Goal: Information Seeking & Learning: Learn about a topic

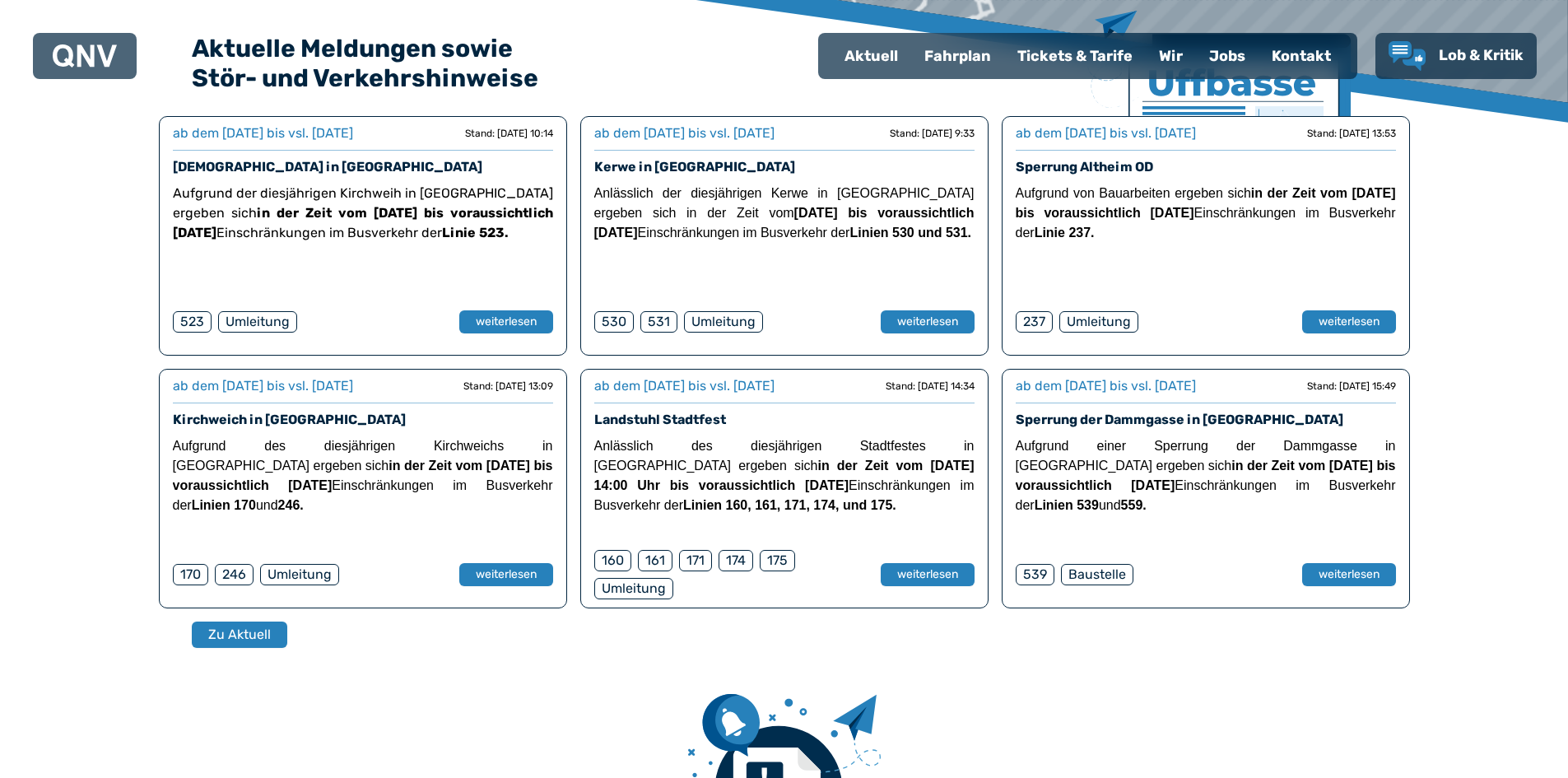
scroll to position [494, 0]
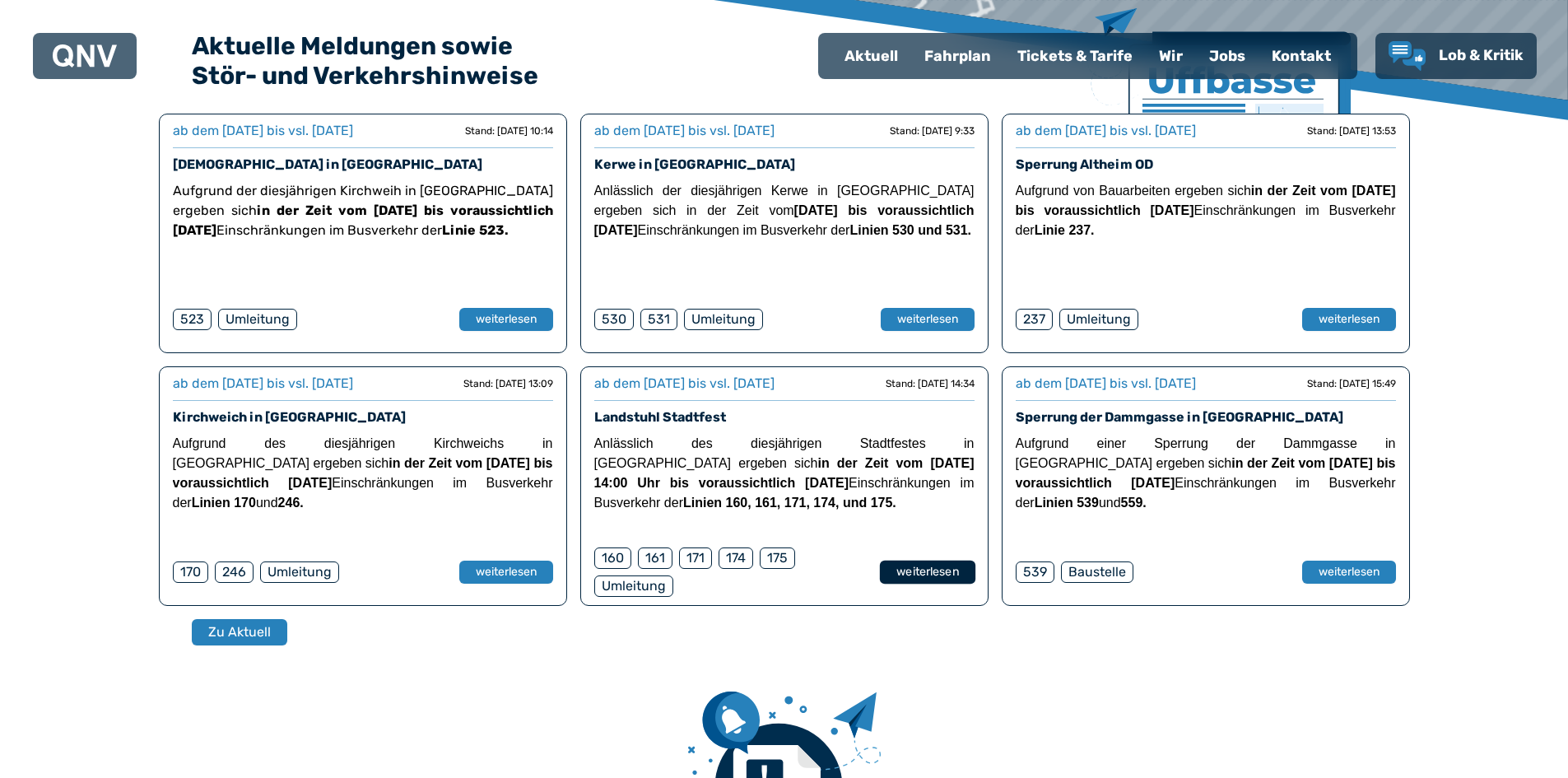
click at [907, 568] on button "weiterlesen" at bounding box center [926, 571] width 95 height 24
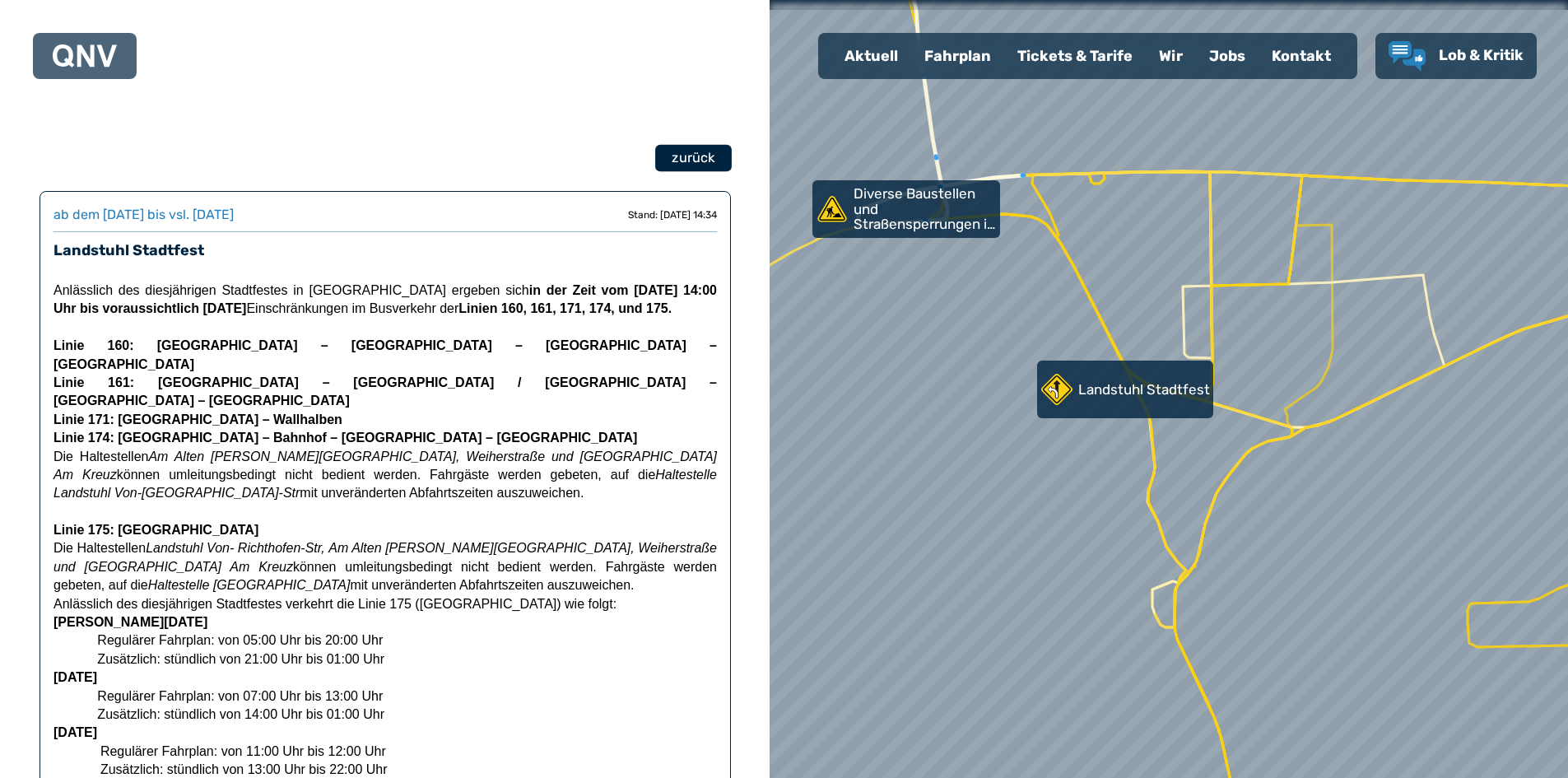
click at [685, 154] on span "zurück" at bounding box center [692, 157] width 42 height 20
select select "*"
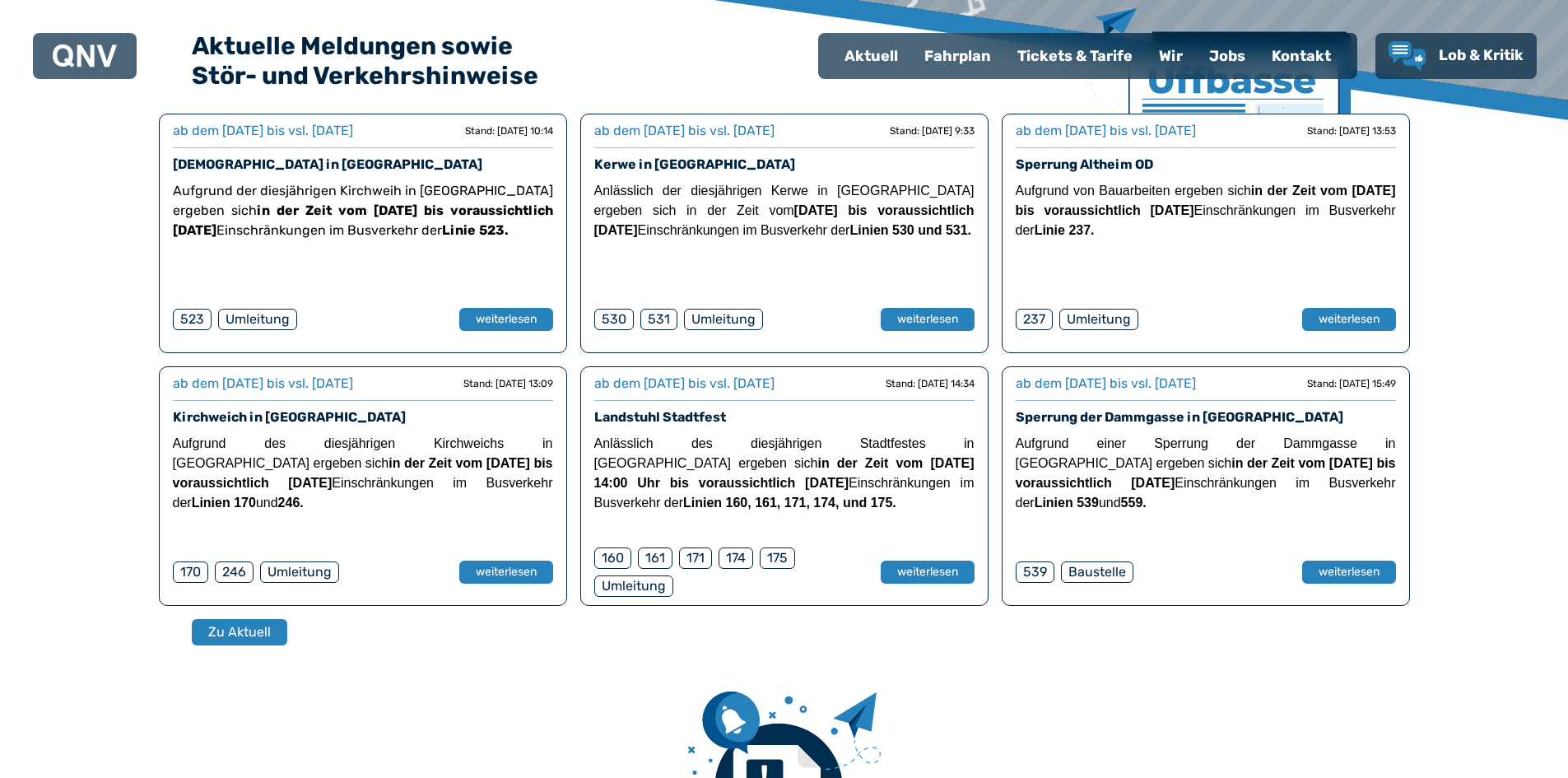
scroll to position [82, 0]
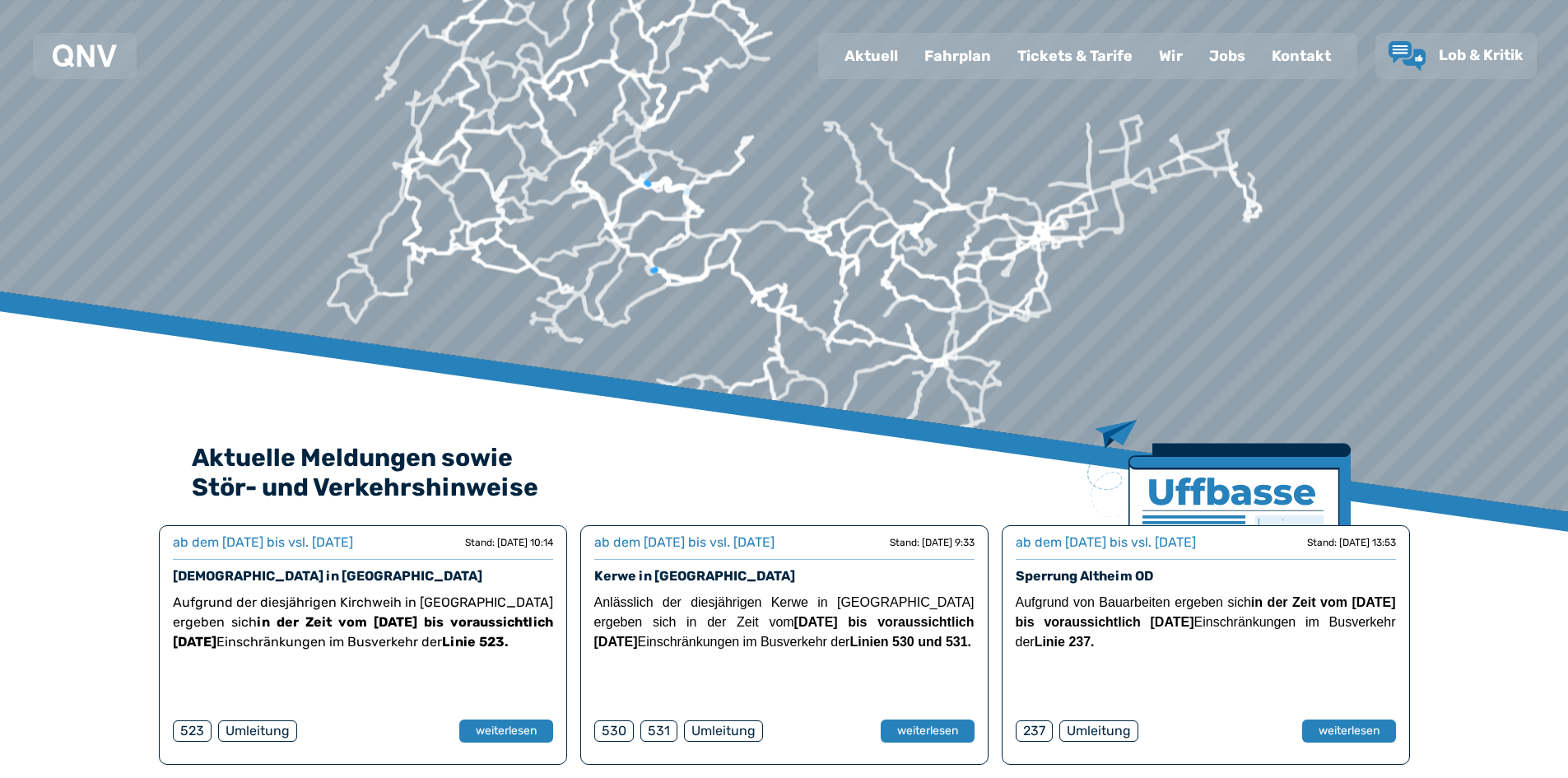
click at [1223, 57] on div "Jobs" at bounding box center [1227, 56] width 62 height 42
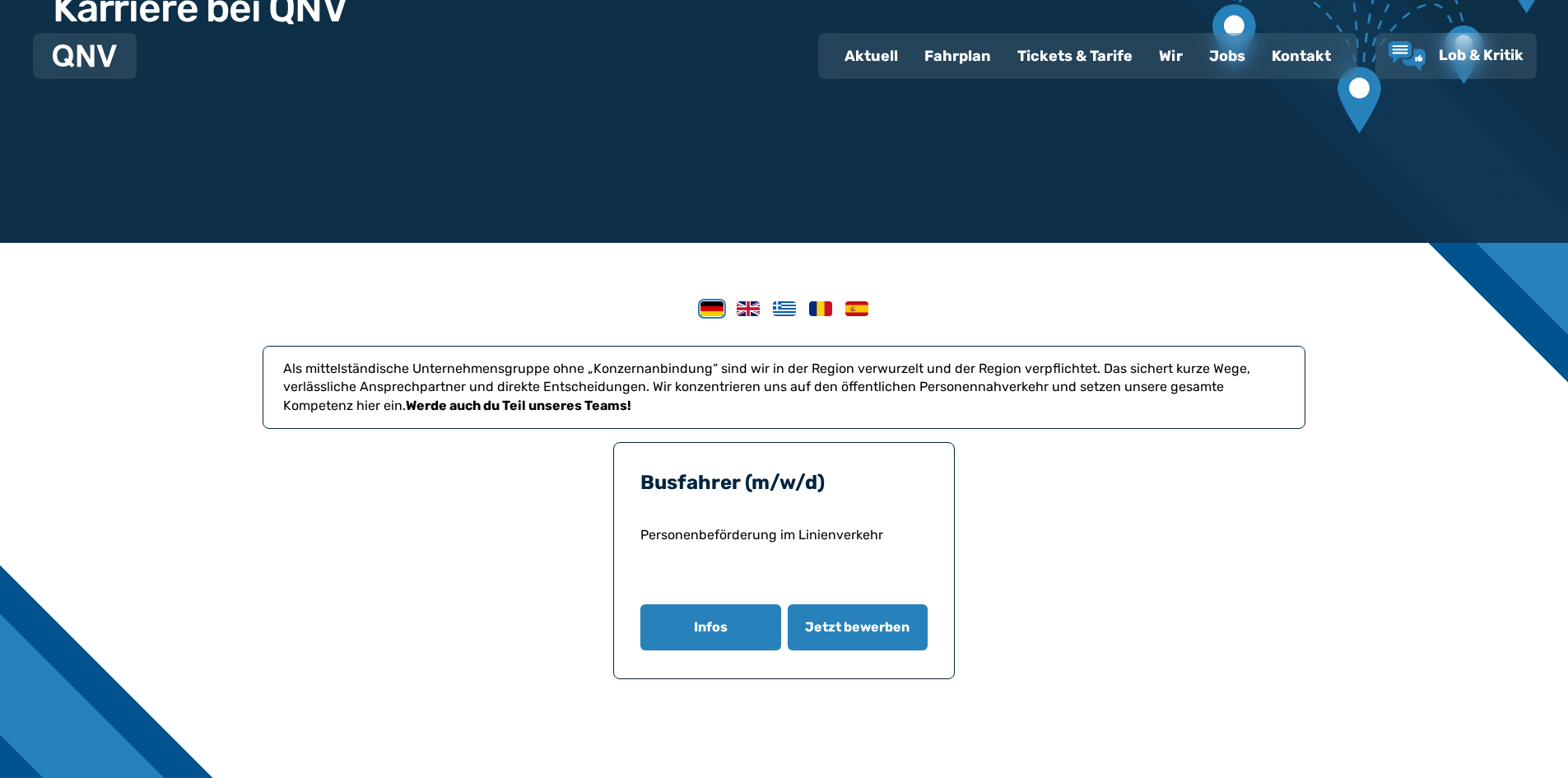
scroll to position [330, 0]
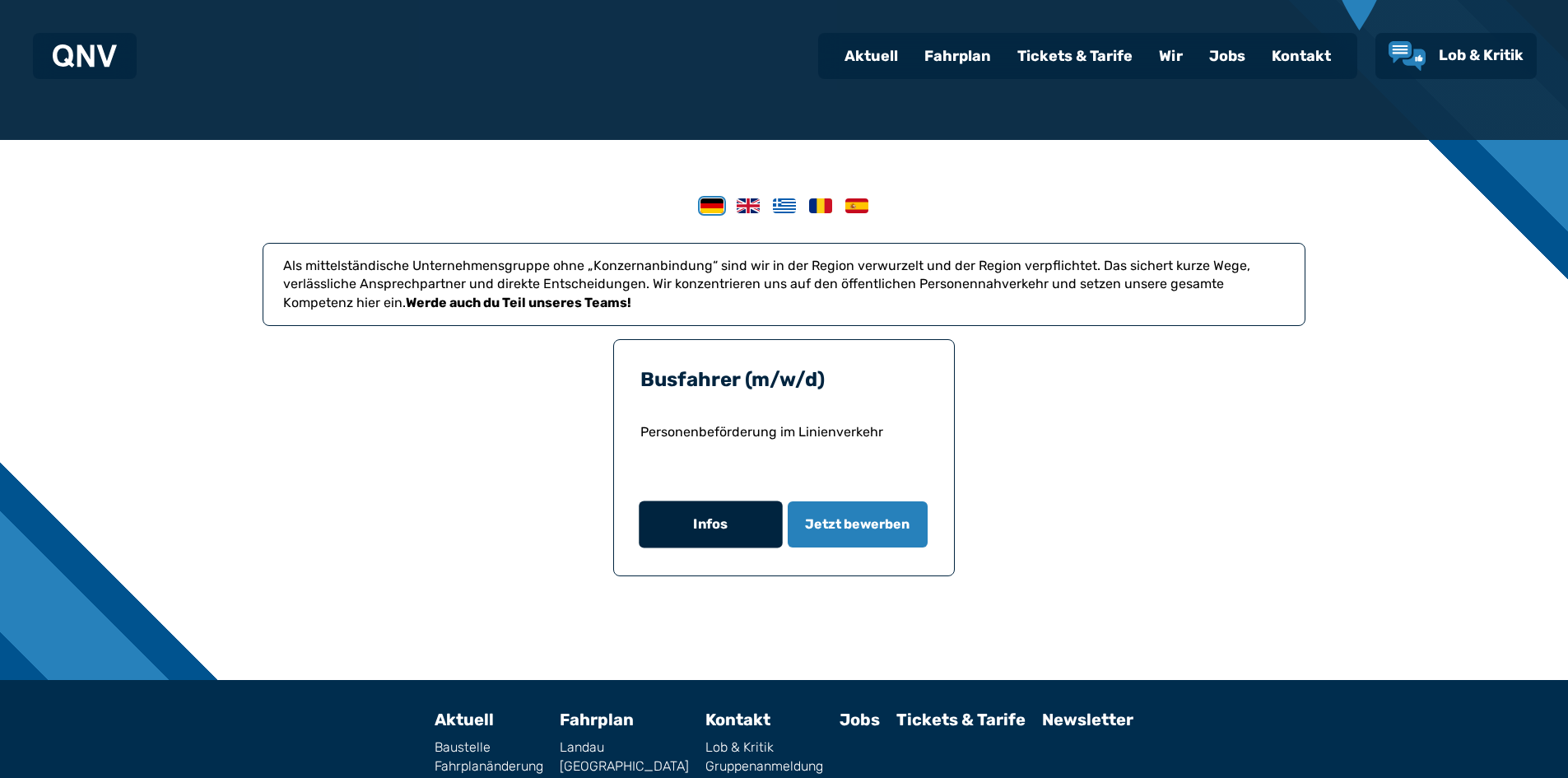
click at [709, 523] on button "Infos" at bounding box center [710, 525] width 143 height 47
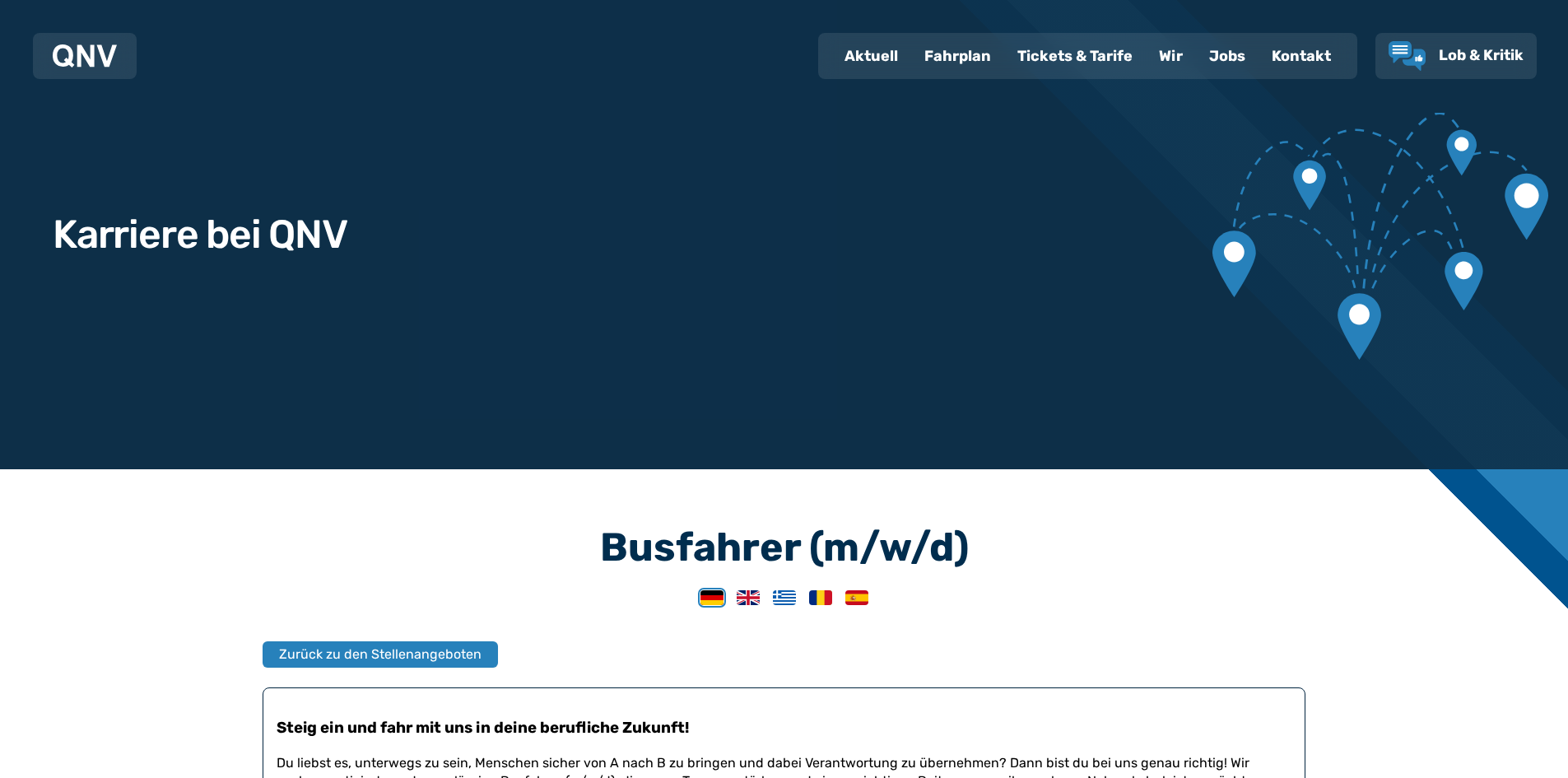
click at [1092, 57] on div "Tickets & Tarife" at bounding box center [1075, 56] width 141 height 42
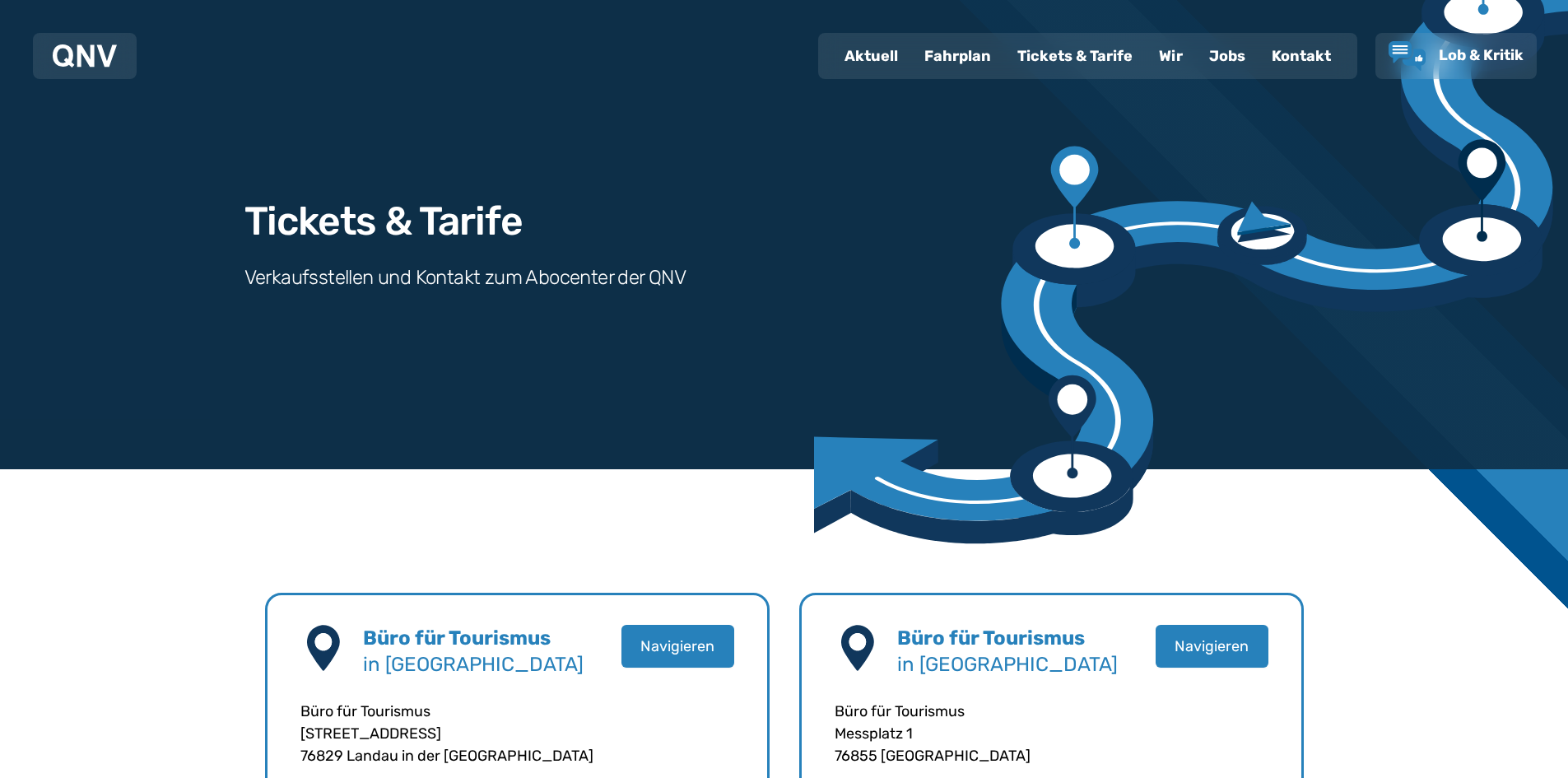
click at [879, 58] on div "Aktuell" at bounding box center [871, 56] width 80 height 42
select select "*"
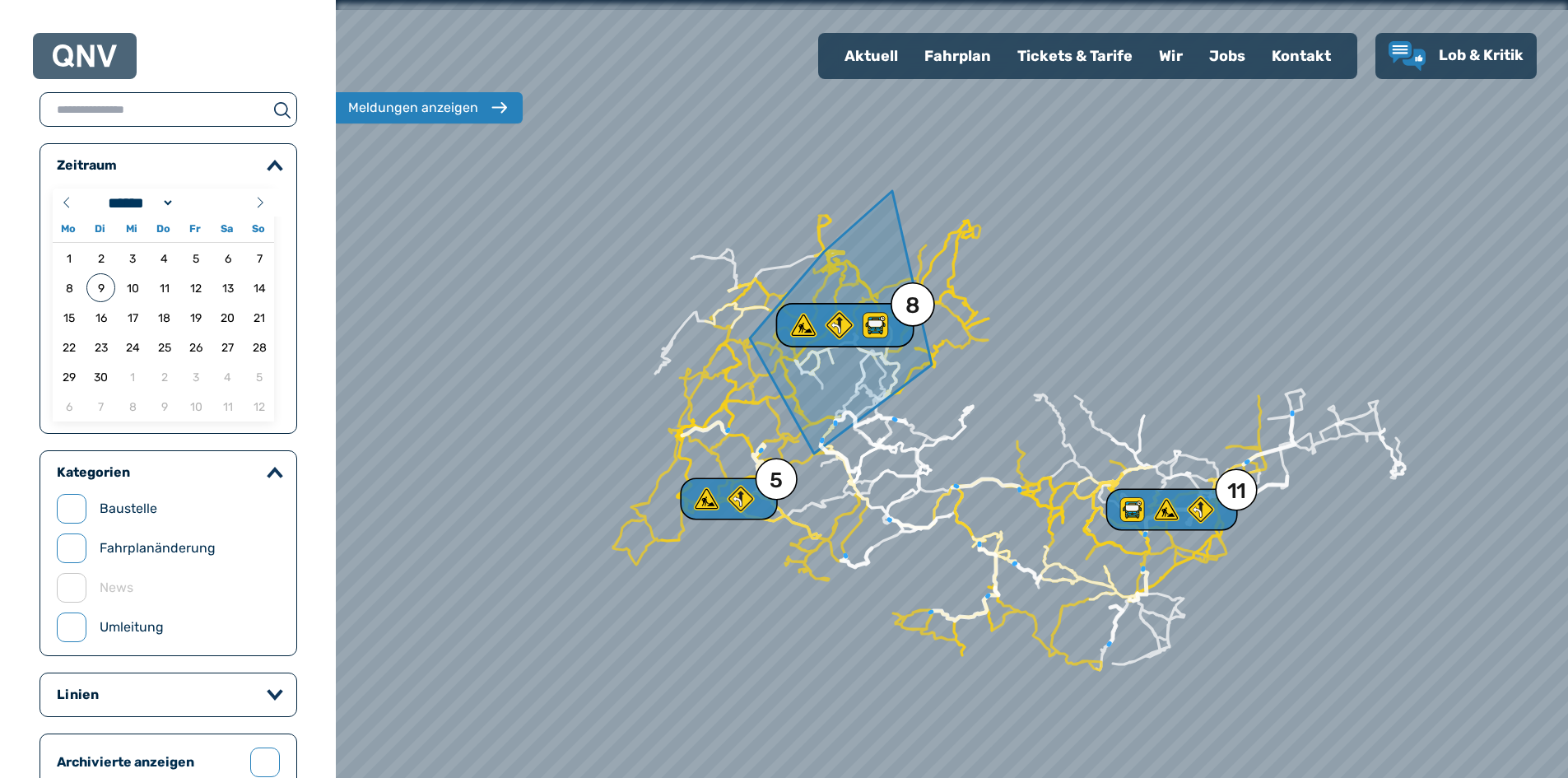
click at [878, 326] on use at bounding box center [875, 325] width 24 height 24
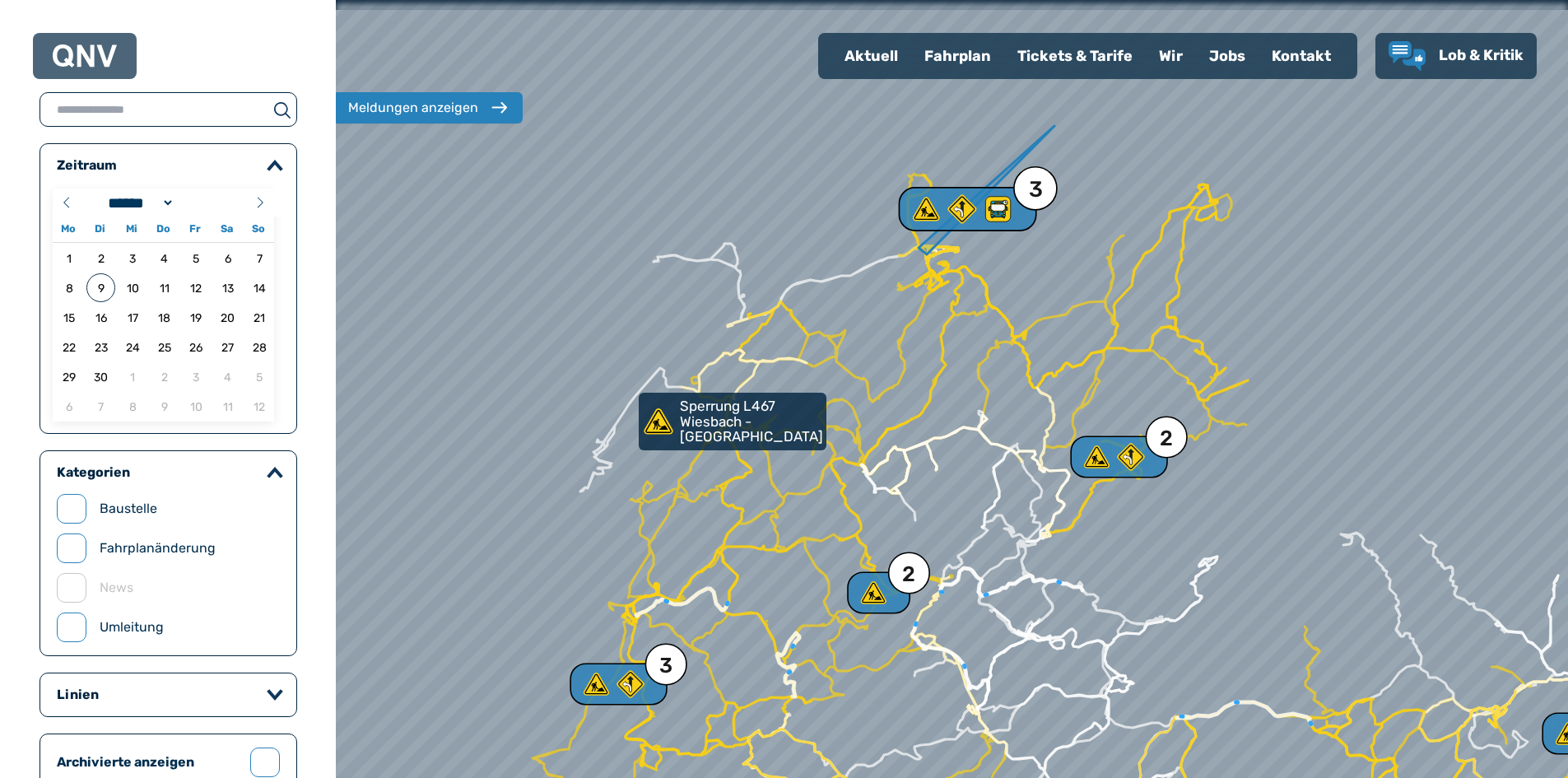
click at [1002, 212] on use at bounding box center [997, 209] width 24 height 24
